Goal: Task Accomplishment & Management: Complete application form

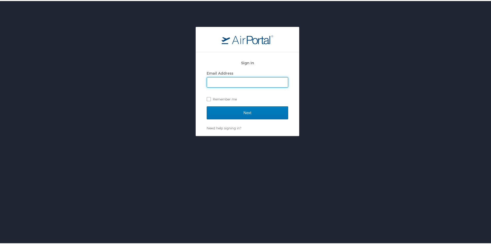
type input "[EMAIL_ADDRESS][DOMAIN_NAME][US_STATE]"
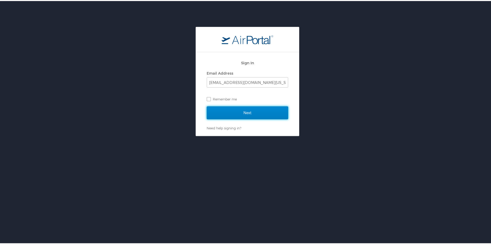
click at [244, 115] on input "Next" at bounding box center [247, 111] width 81 height 13
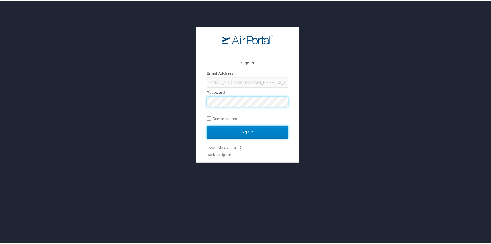
click at [242, 131] on input "Sign In" at bounding box center [247, 130] width 81 height 13
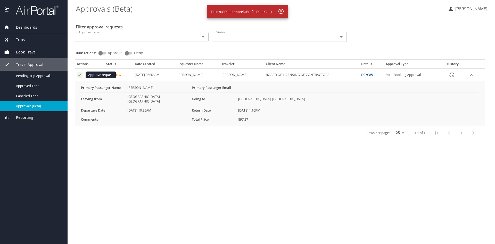
click at [78, 75] on icon "Approval table" at bounding box center [79, 74] width 3 height 3
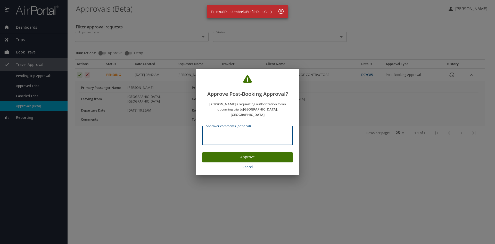
click at [224, 130] on textarea "Approver comments (optional)" at bounding box center [248, 135] width 84 height 10
type textarea "approved flight for NASCLA conference"
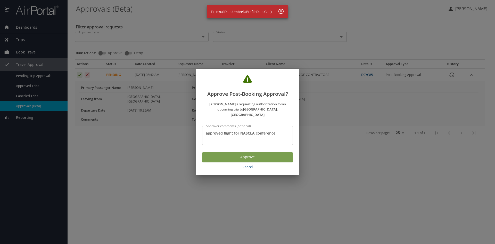
click at [251, 156] on span "Approve" at bounding box center [247, 157] width 82 height 6
